Goal: Transaction & Acquisition: Download file/media

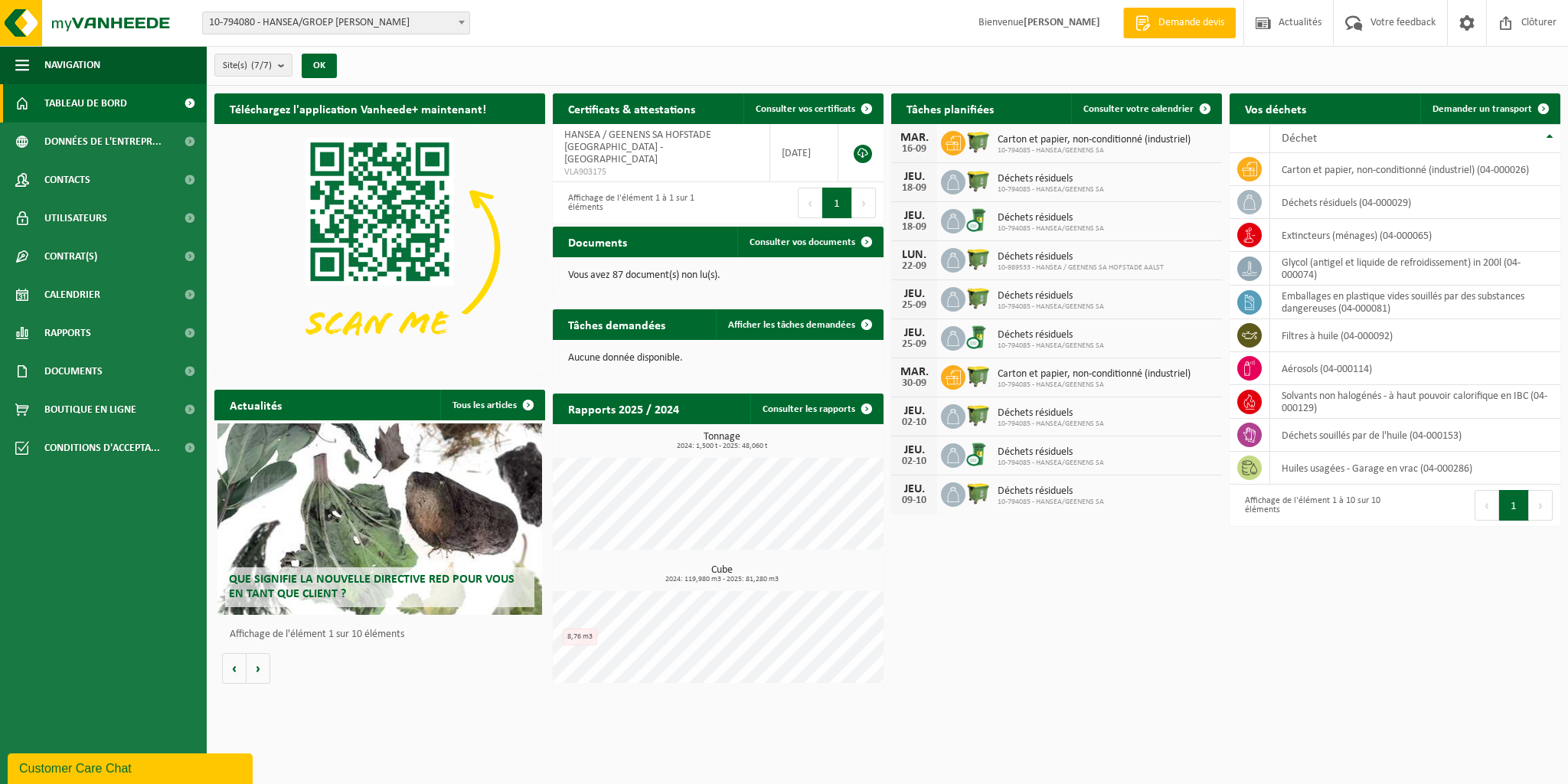
click at [462, 23] on b at bounding box center [462, 22] width 6 height 4
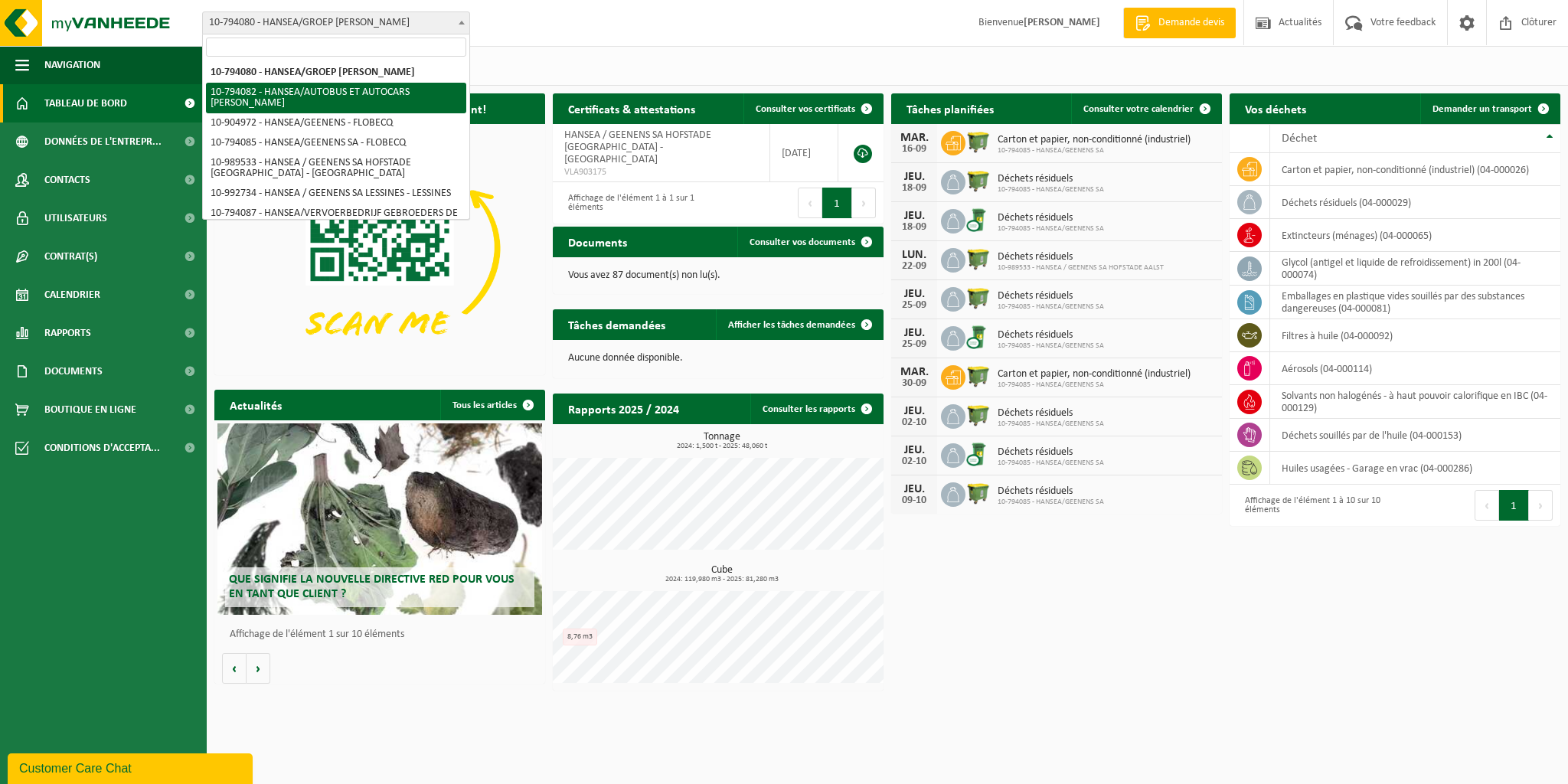
select select "30953"
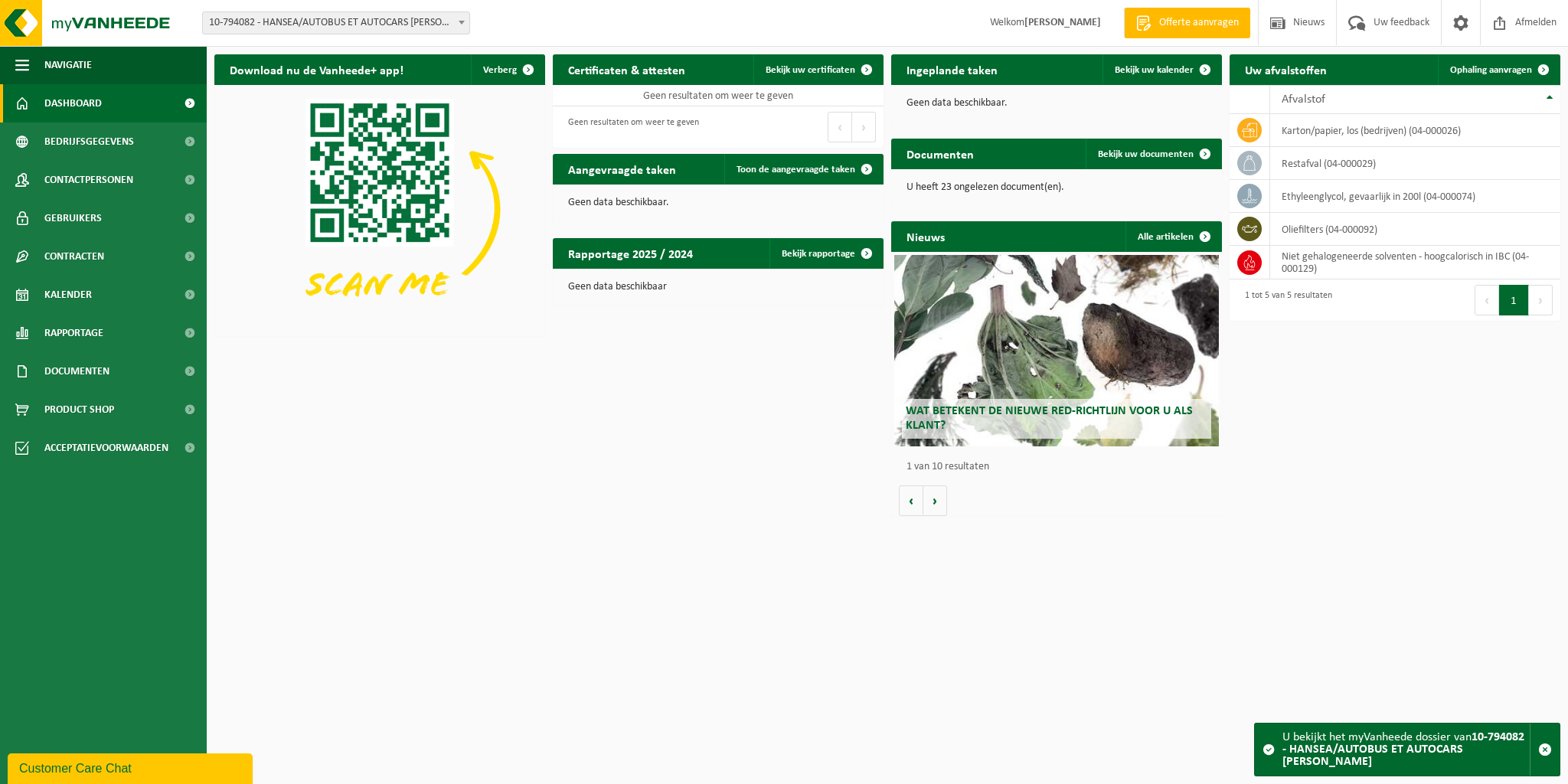
click at [463, 23] on b at bounding box center [462, 22] width 6 height 4
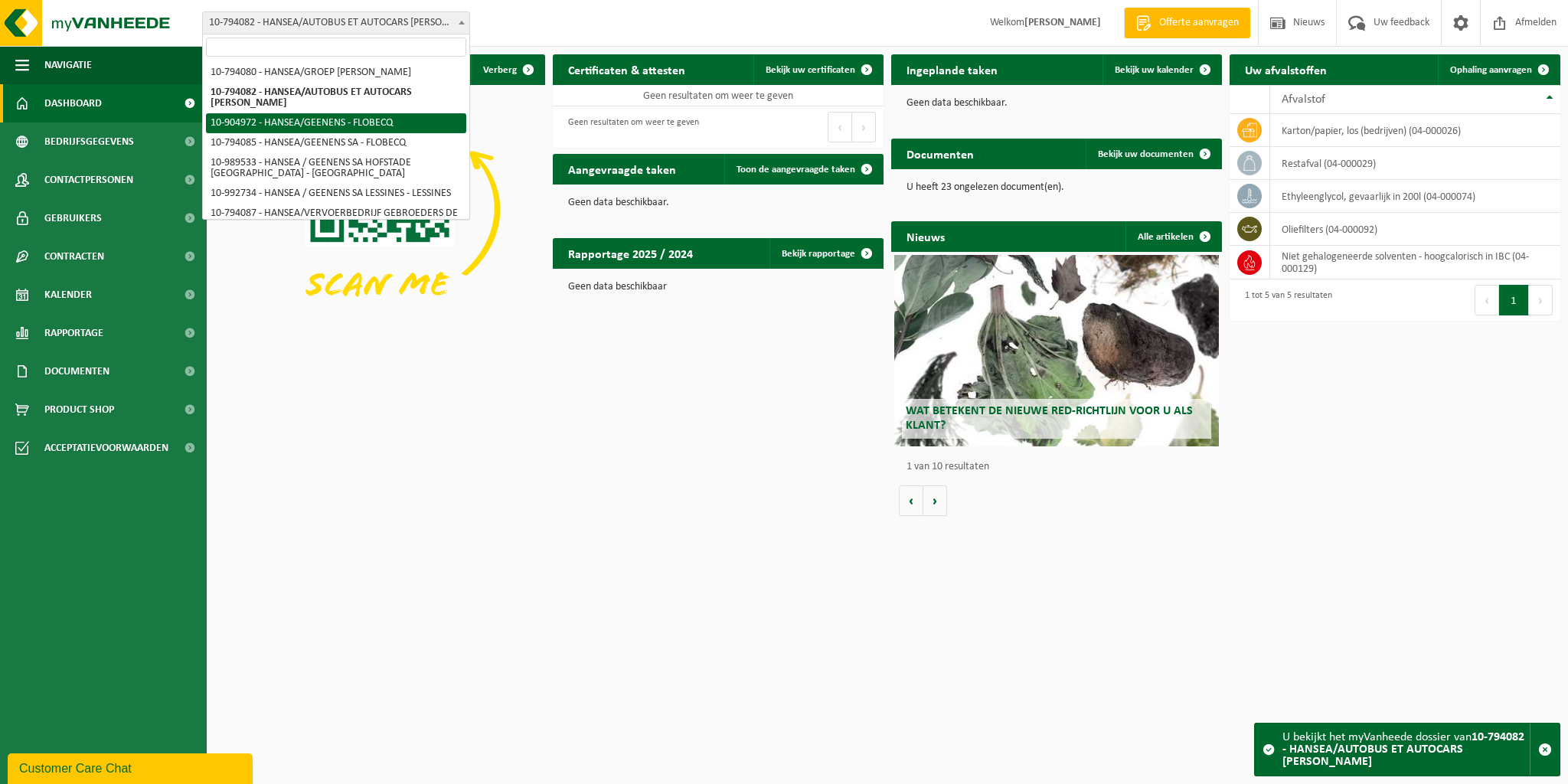
select select "121907"
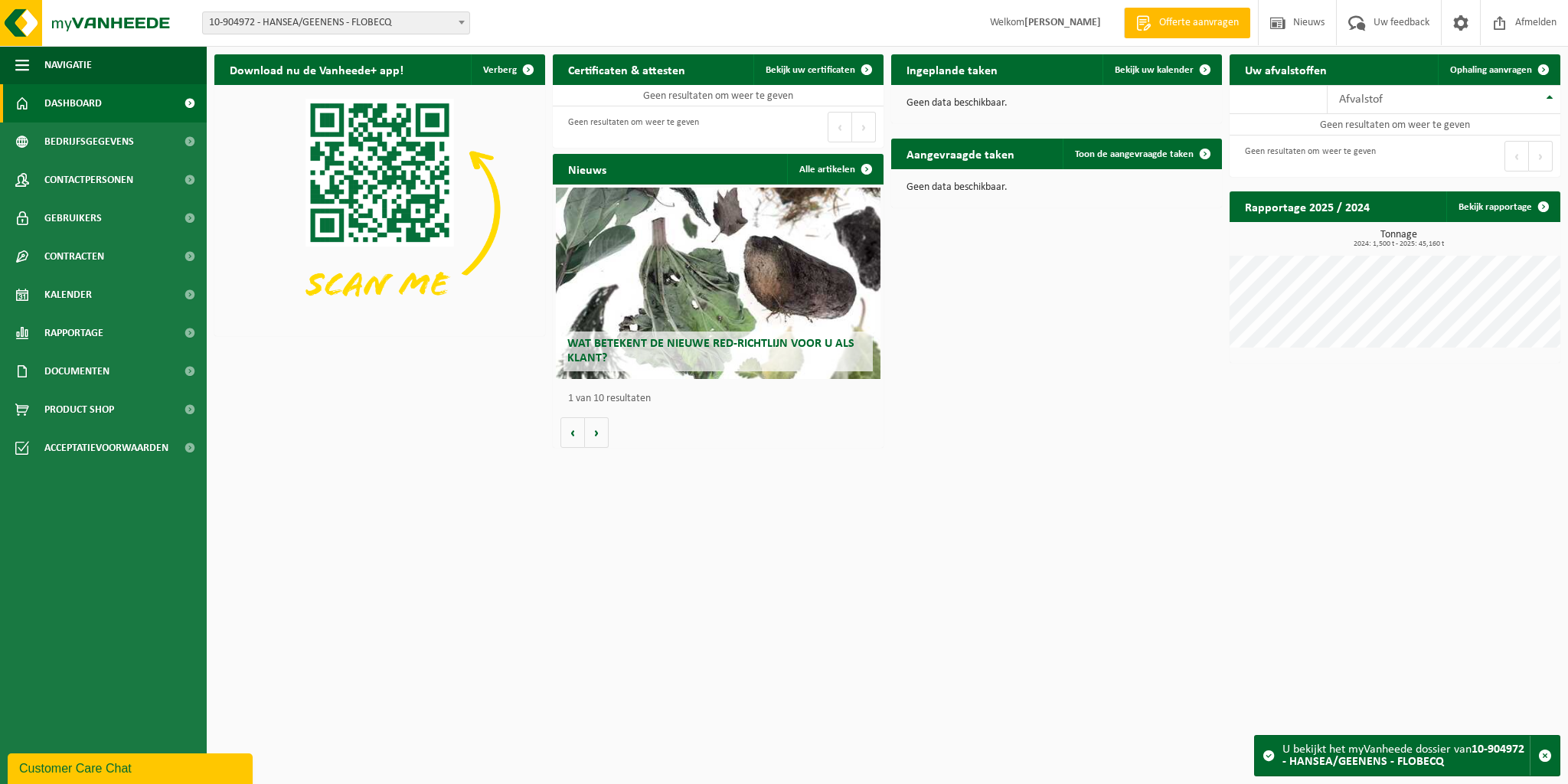
click at [460, 22] on b at bounding box center [462, 22] width 6 height 4
click at [464, 22] on b at bounding box center [462, 22] width 6 height 4
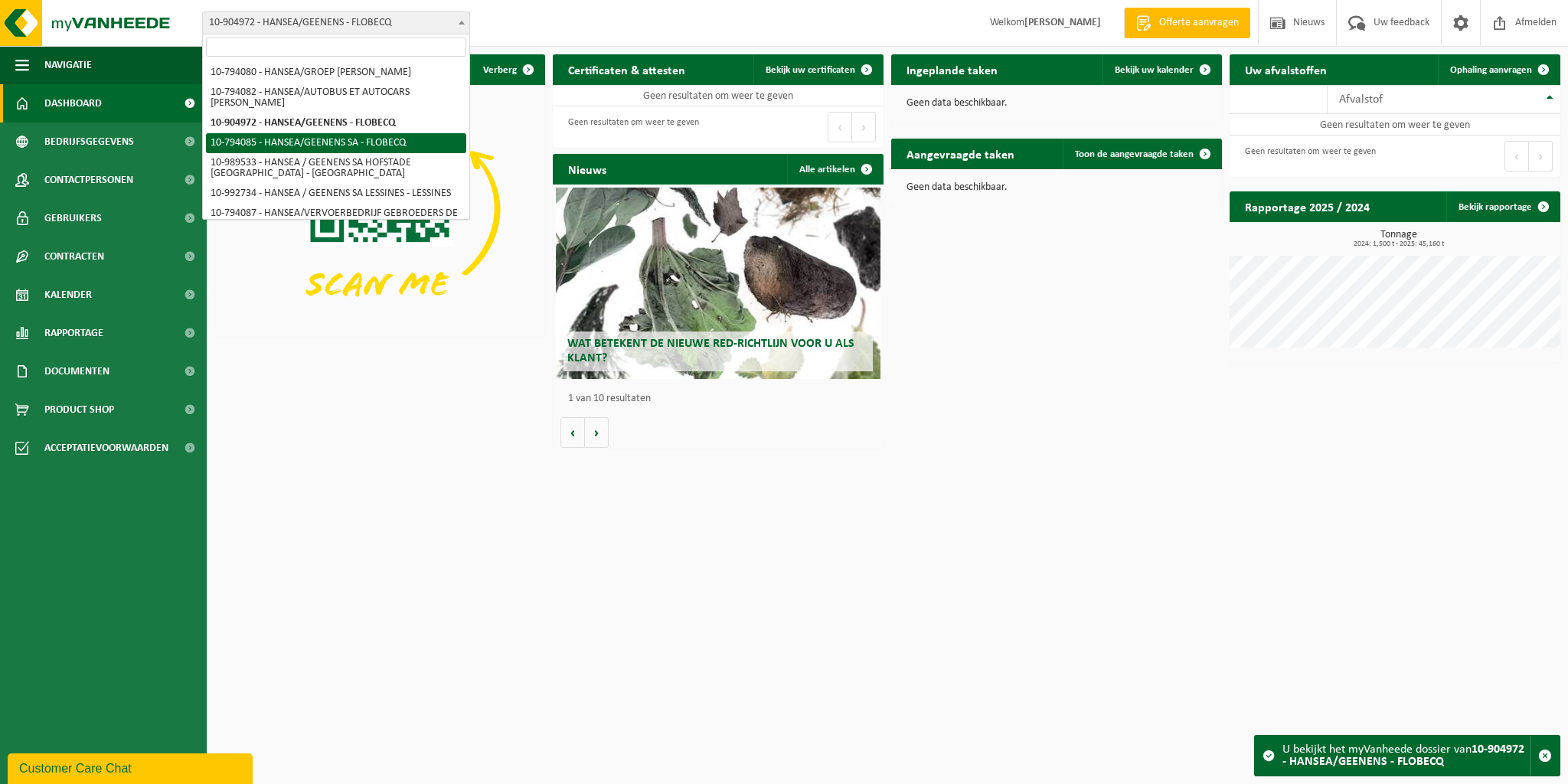
select select "30954"
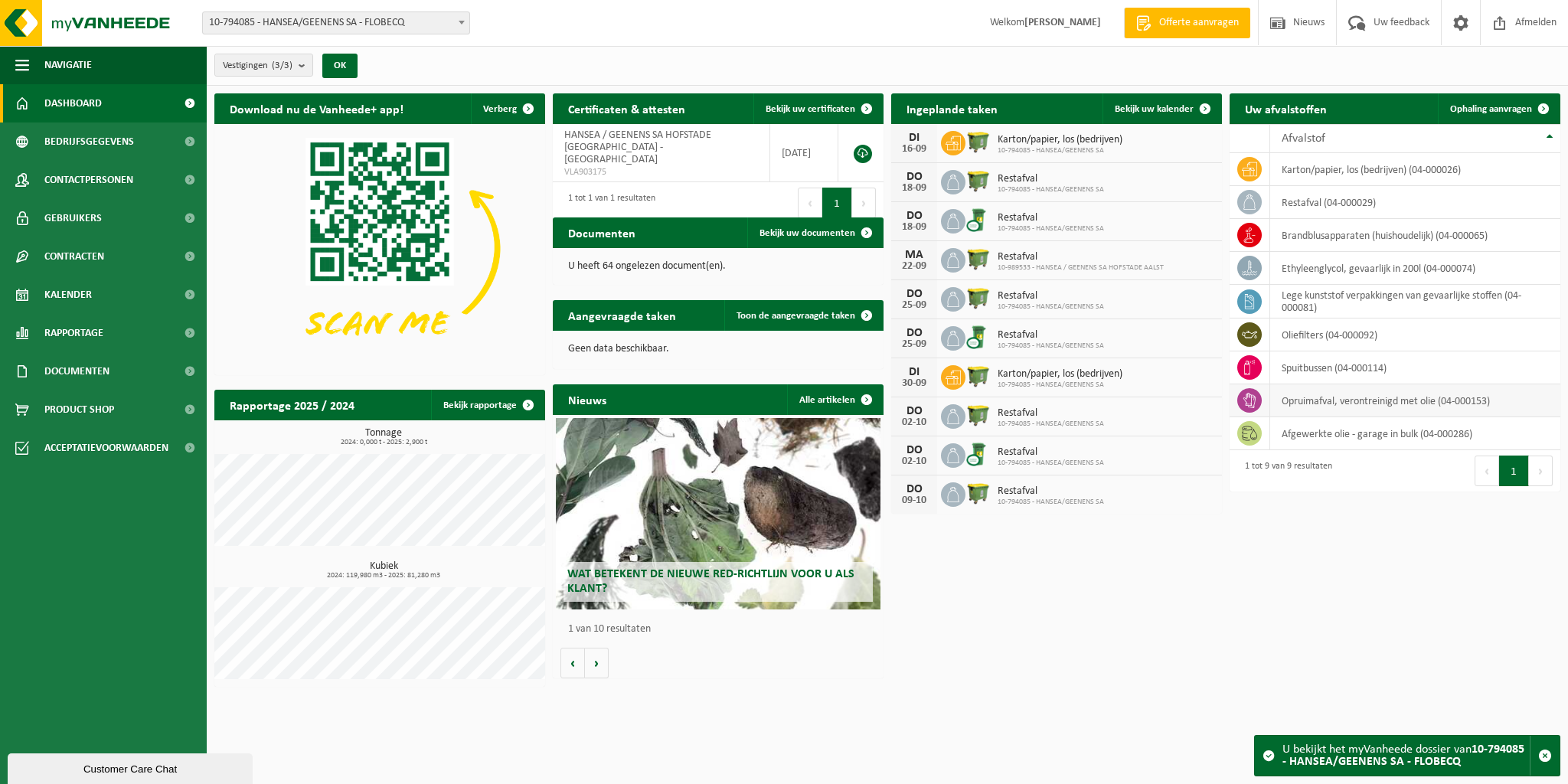
click at [1249, 399] on icon at bounding box center [1249, 401] width 16 height 16
click at [85, 333] on span "Rapportage" at bounding box center [74, 333] width 59 height 38
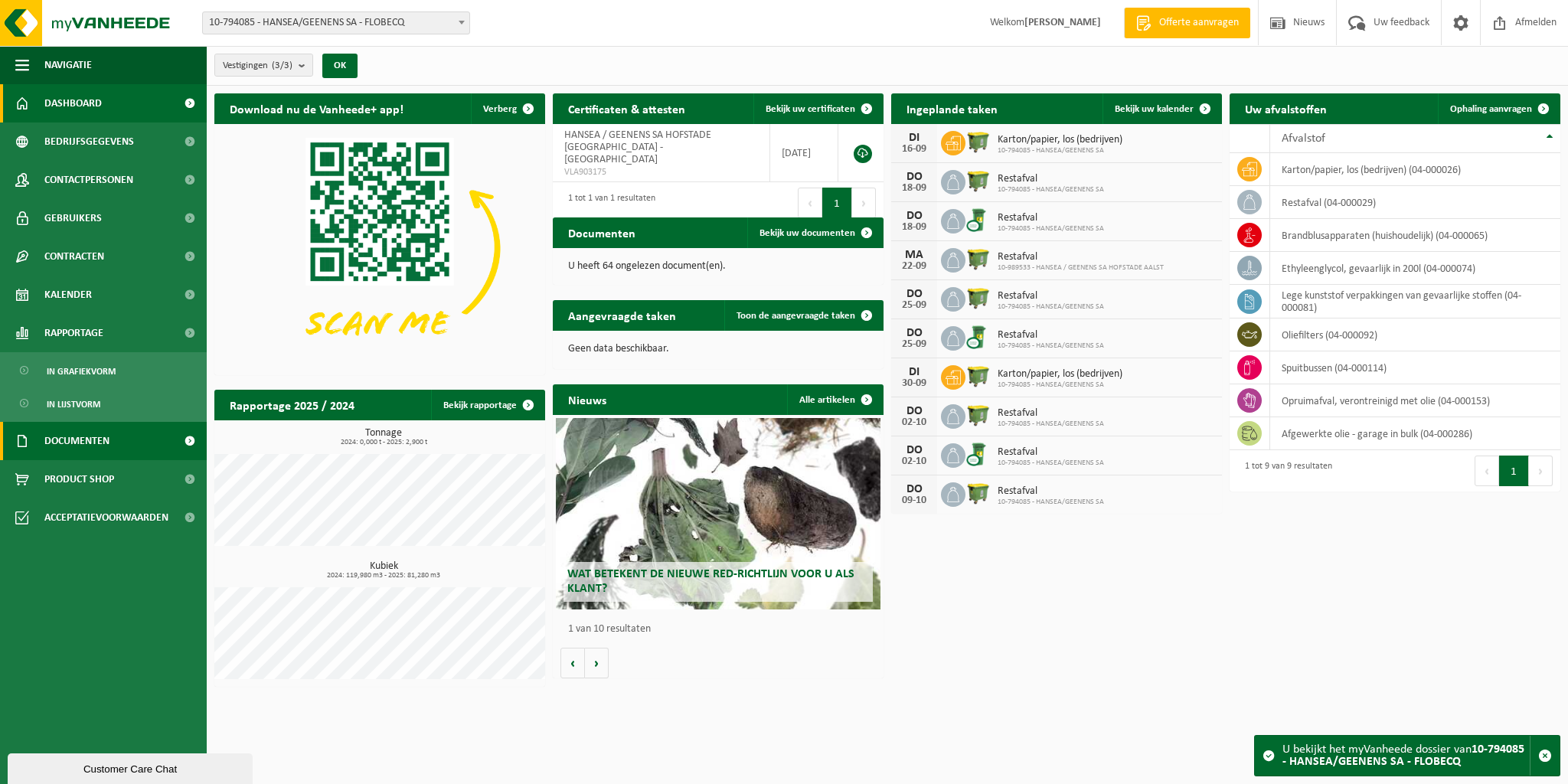
click at [72, 443] on span "Documenten" at bounding box center [77, 441] width 65 height 38
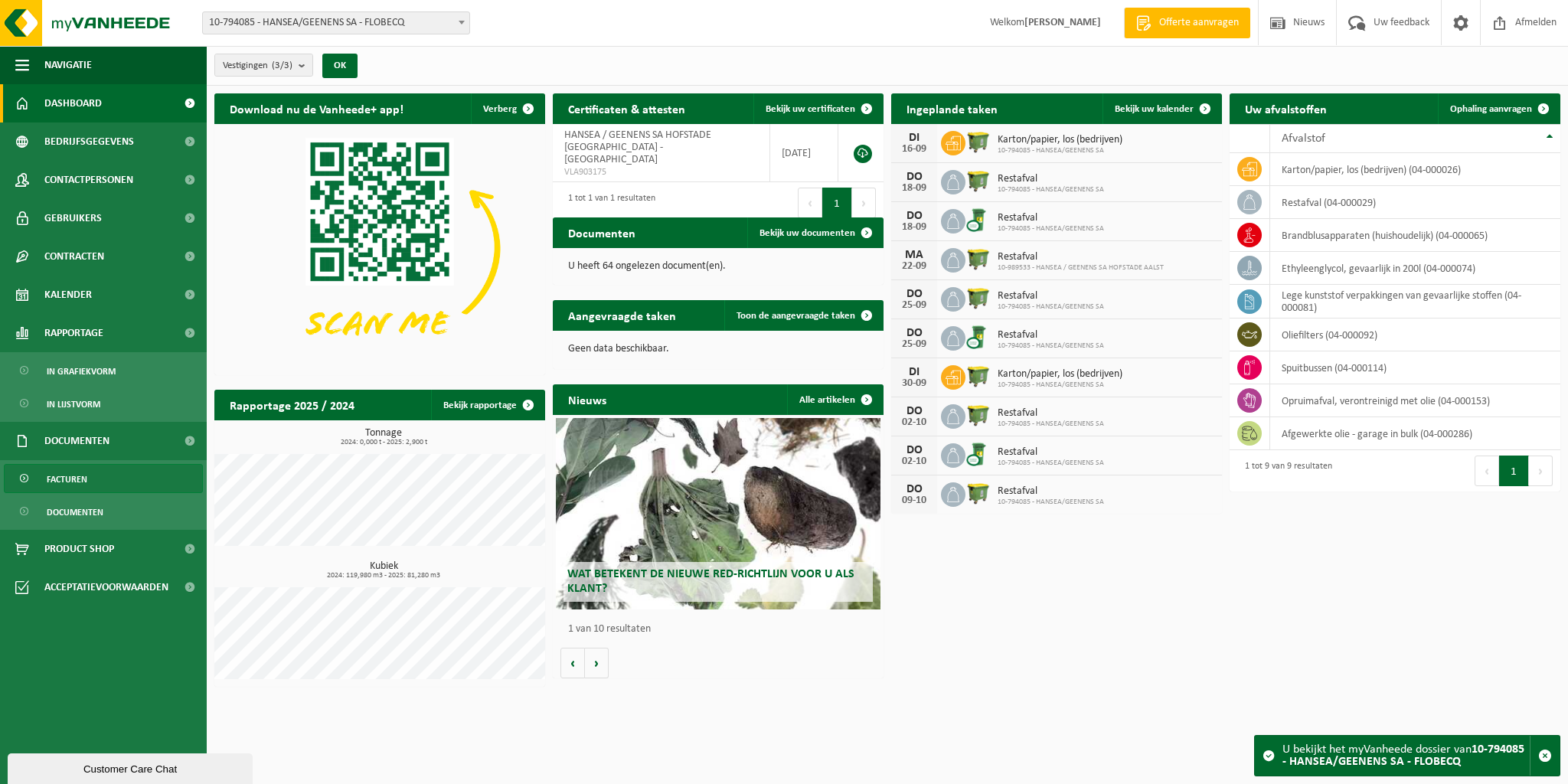
click at [67, 477] on span "Facturen" at bounding box center [67, 479] width 41 height 29
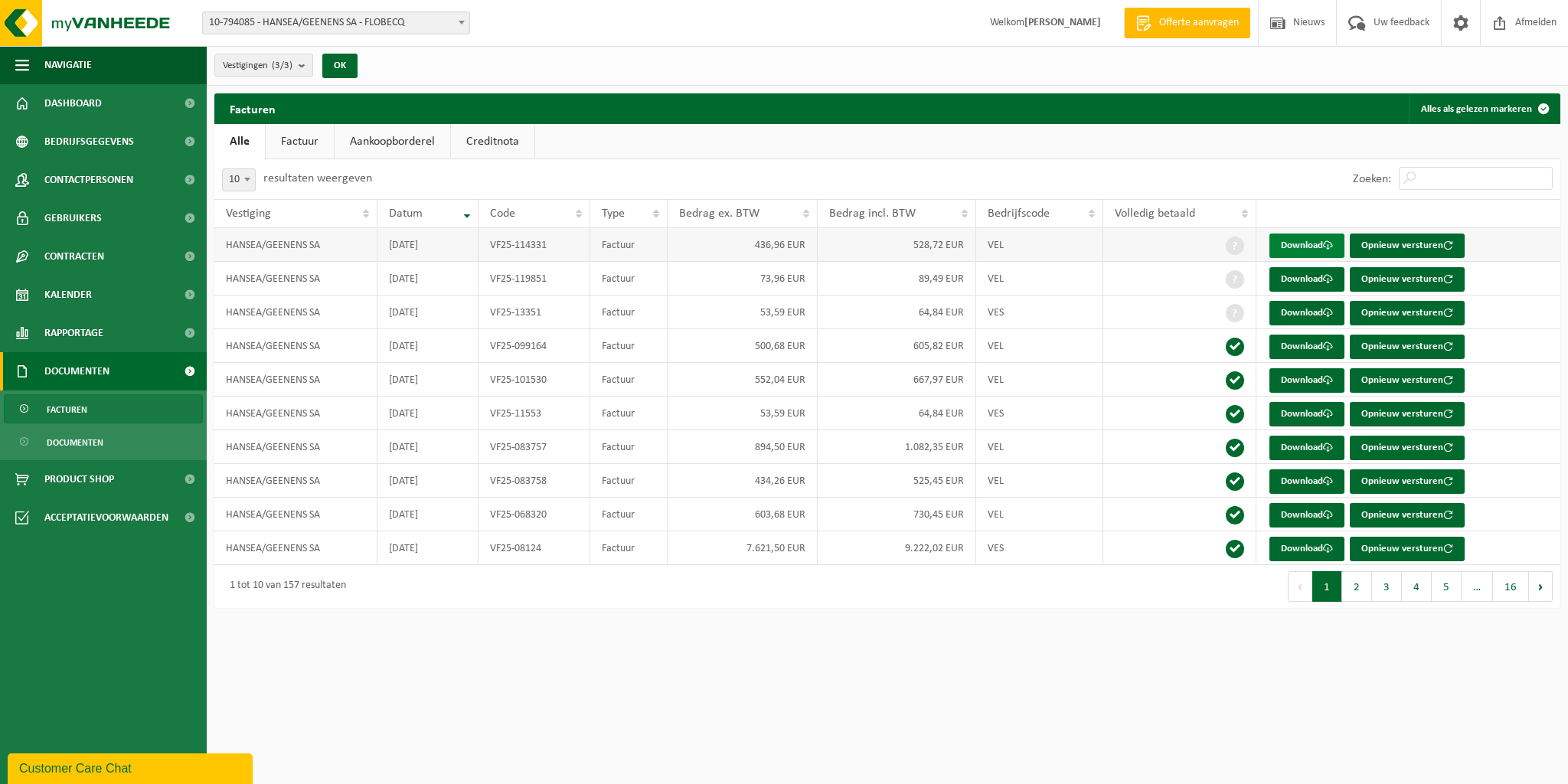
click at [1300, 243] on link "Download" at bounding box center [1307, 245] width 75 height 24
click at [1296, 276] on link "Download" at bounding box center [1307, 279] width 75 height 24
click at [1310, 309] on link "Download" at bounding box center [1307, 313] width 75 height 24
click at [1298, 344] on link "Download" at bounding box center [1307, 346] width 75 height 24
click at [1310, 377] on link "Download" at bounding box center [1307, 380] width 75 height 24
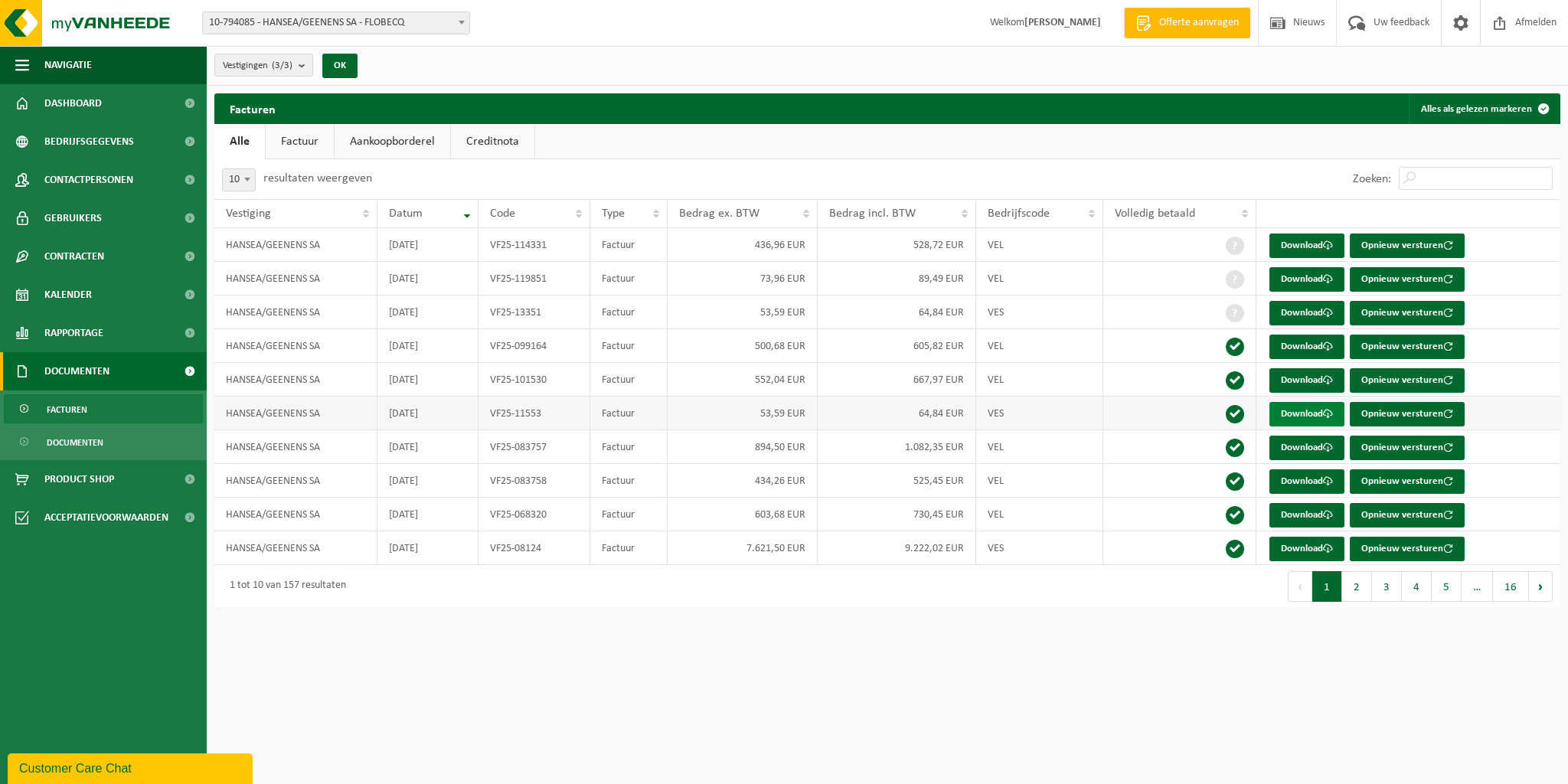
click at [1303, 417] on link "Download" at bounding box center [1307, 414] width 75 height 24
click at [1302, 445] on link "Download" at bounding box center [1307, 447] width 75 height 24
click at [1299, 478] on link "Download" at bounding box center [1307, 482] width 75 height 24
click at [1307, 510] on link "Download" at bounding box center [1307, 515] width 75 height 24
click at [1302, 544] on link "Download" at bounding box center [1307, 549] width 75 height 24
